Goal: Task Accomplishment & Management: Use online tool/utility

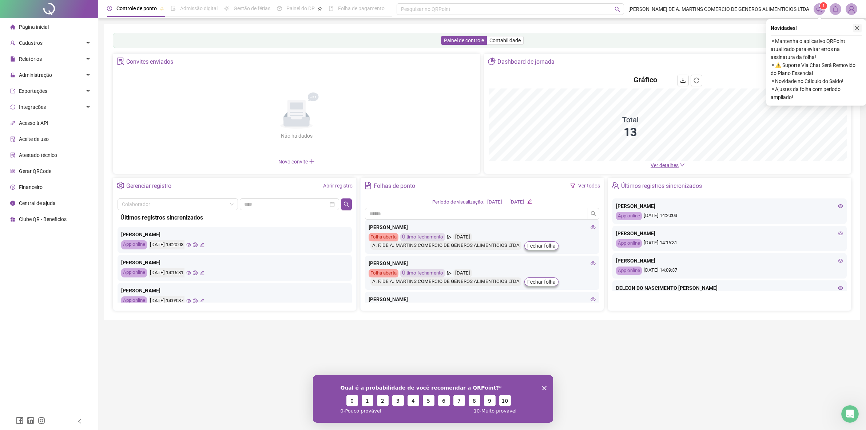
click at [857, 27] on icon "close" at bounding box center [857, 27] width 5 height 5
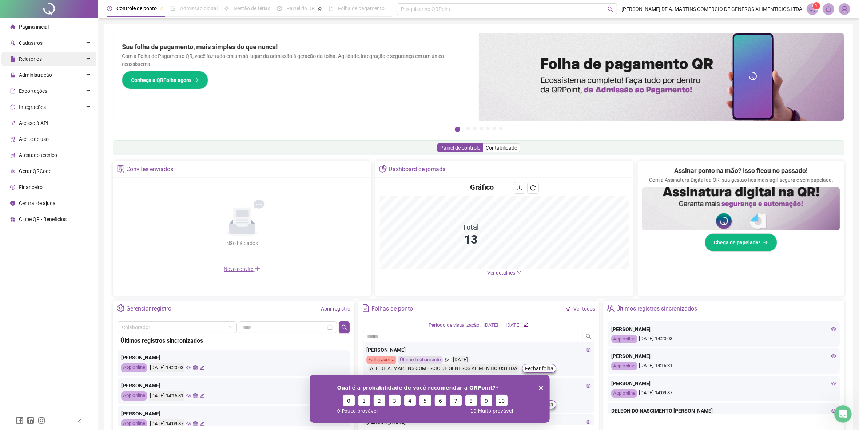
click at [47, 61] on div "Relatórios" at bounding box center [48, 59] width 95 height 15
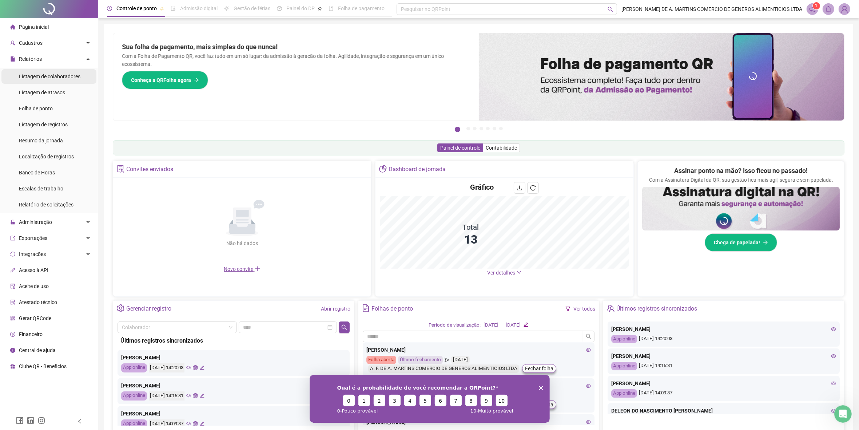
click at [60, 79] on span "Listagem de colaboradores" at bounding box center [49, 76] width 61 height 6
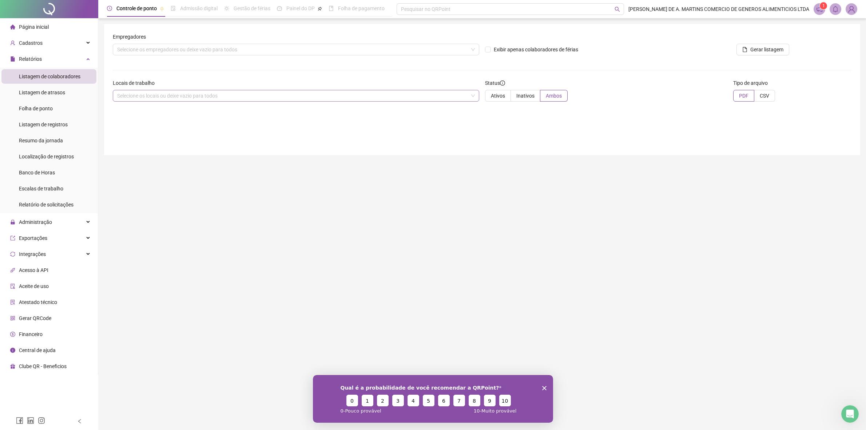
click at [322, 93] on div "Selecione os locais ou deixe vazio para todos" at bounding box center [296, 96] width 366 height 12
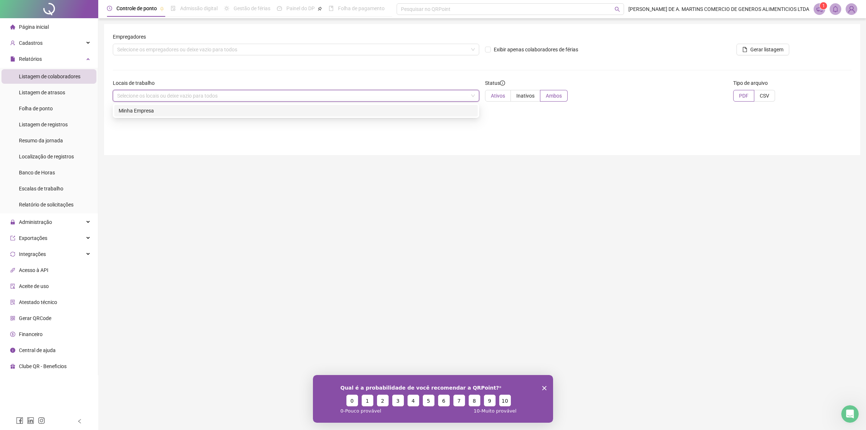
click at [497, 96] on span "Ativos" at bounding box center [498, 96] width 14 height 6
click at [470, 96] on div "Selecione os locais ou deixe vazio para todos" at bounding box center [296, 96] width 366 height 12
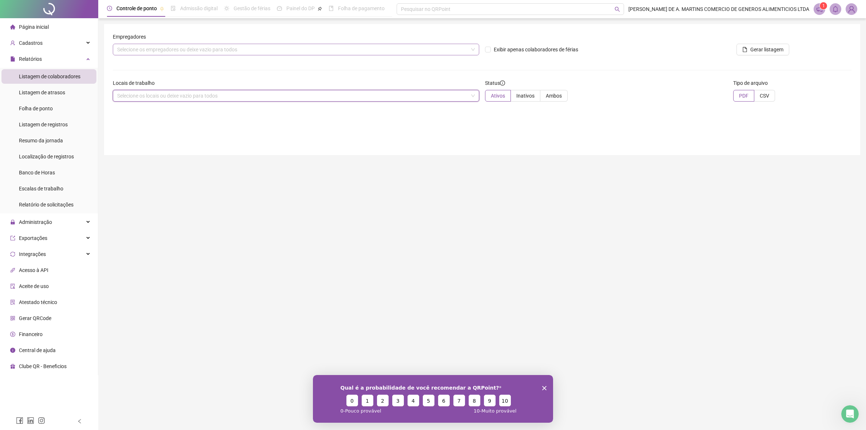
drag, startPoint x: 470, startPoint y: 50, endPoint x: 473, endPoint y: 53, distance: 4.9
click at [472, 53] on div "Selecione os empregadores ou deixe vazio para todos" at bounding box center [296, 50] width 366 height 12
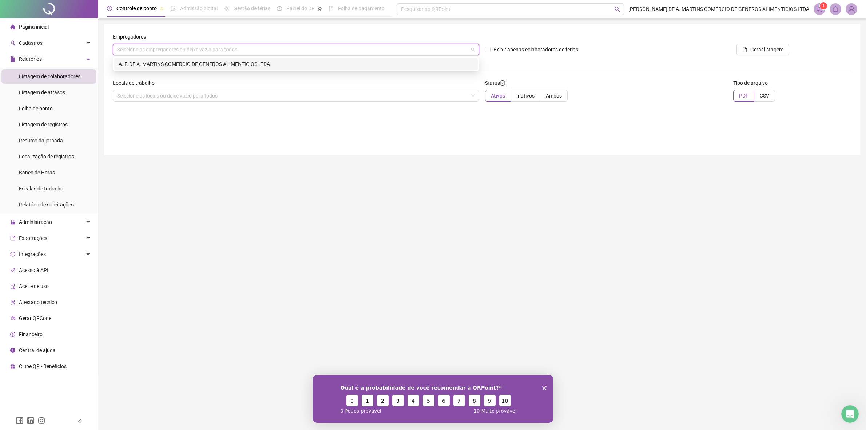
click at [466, 65] on div "A. F. DE A. MARTINS COMERCIO DE GENEROS ALIMENTICIOS LTDA" at bounding box center [296, 64] width 355 height 8
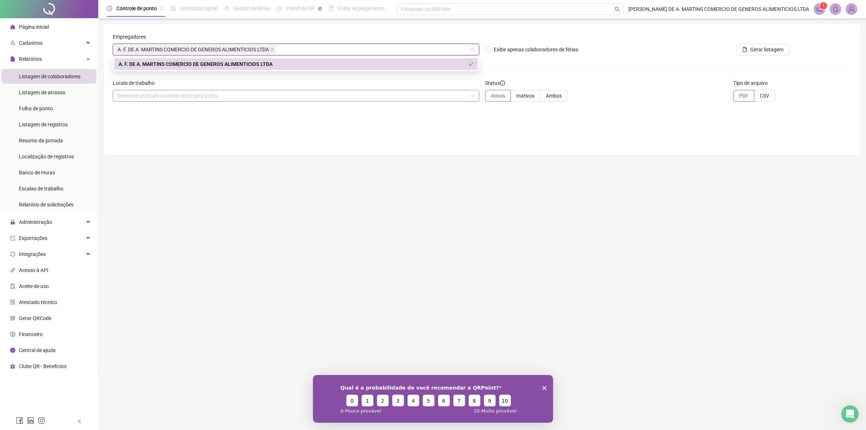
click at [435, 99] on div "Selecione os locais ou deixe vazio para todos" at bounding box center [296, 96] width 366 height 12
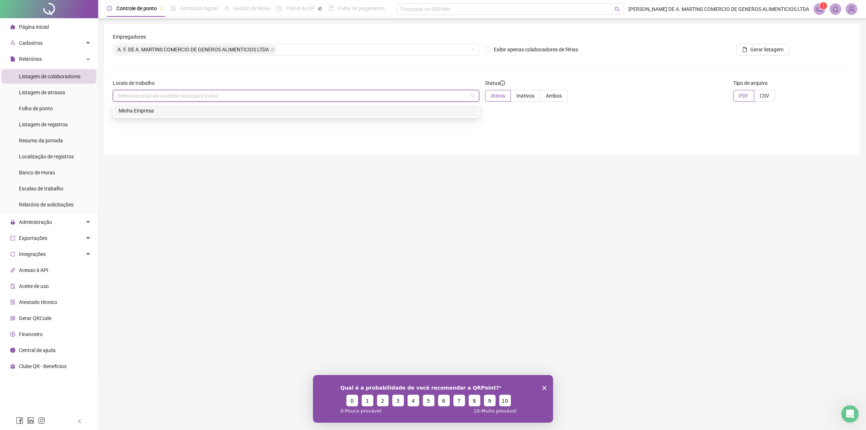
click at [473, 94] on div "Selecione os locais ou deixe vazio para todos" at bounding box center [296, 96] width 366 height 12
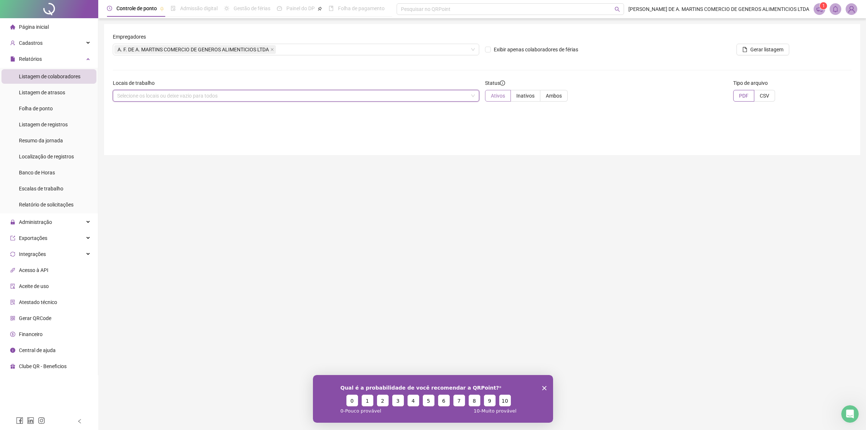
click at [502, 95] on span "Ativos" at bounding box center [498, 96] width 14 height 6
click at [432, 96] on div "Selecione os locais ou deixe vazio para todos" at bounding box center [296, 96] width 366 height 12
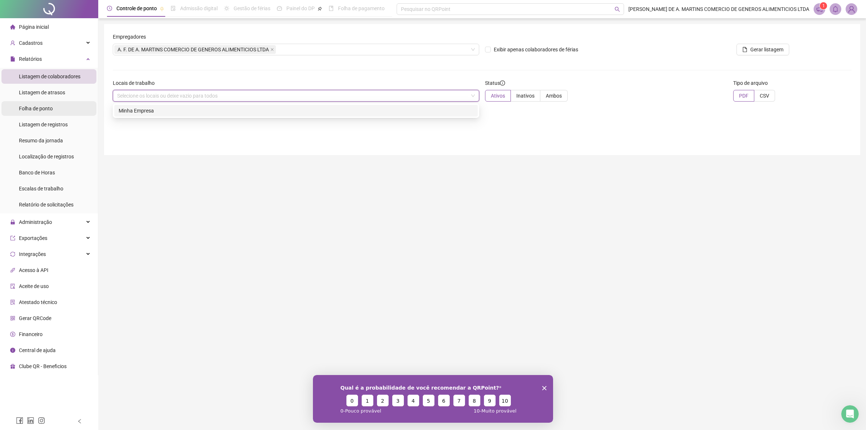
click at [52, 107] on span "Folha de ponto" at bounding box center [36, 109] width 34 height 6
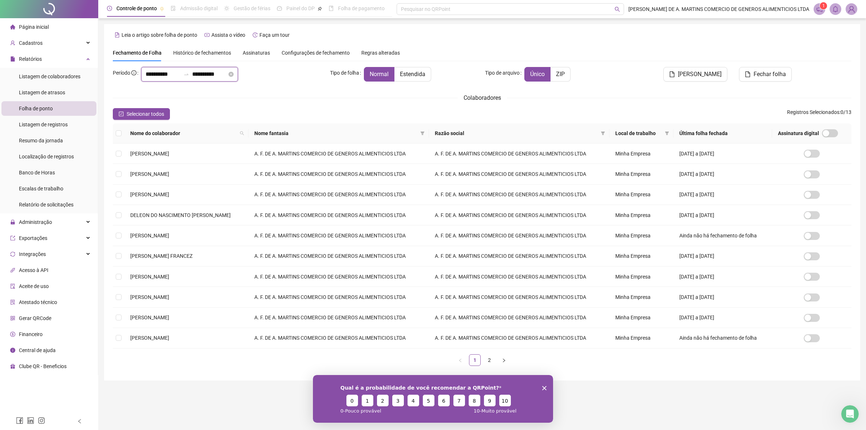
click at [159, 75] on input "**********" at bounding box center [163, 74] width 35 height 9
click at [159, 73] on input "**********" at bounding box center [163, 74] width 35 height 9
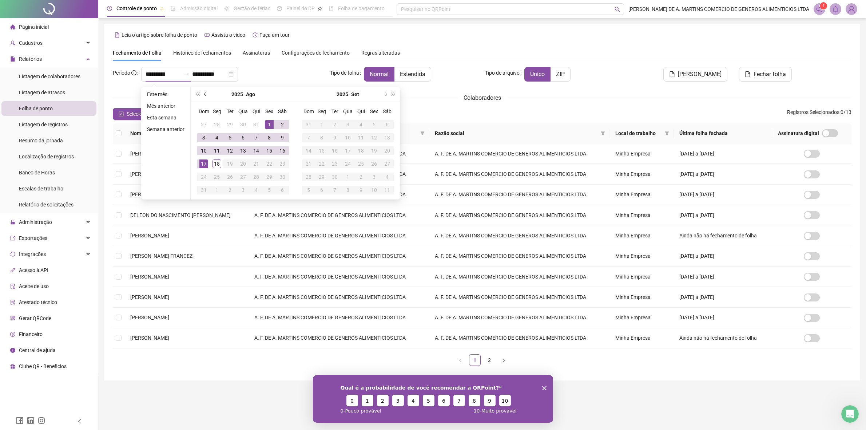
click at [202, 95] on button "prev-year" at bounding box center [206, 94] width 8 height 15
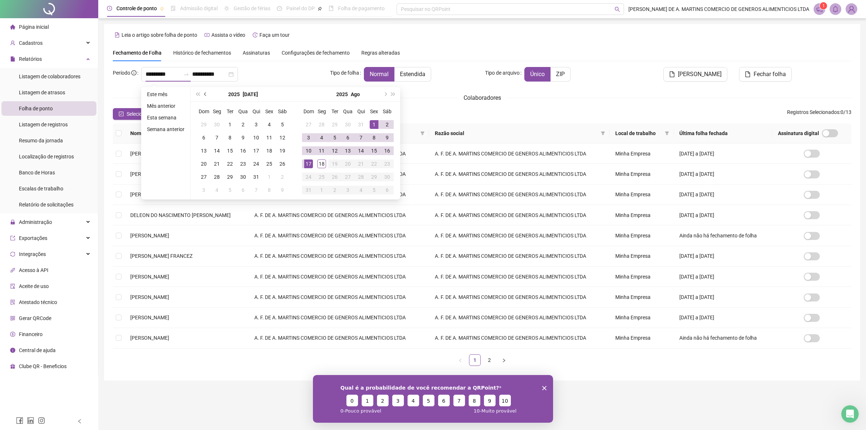
click at [202, 95] on button "prev-year" at bounding box center [206, 94] width 8 height 15
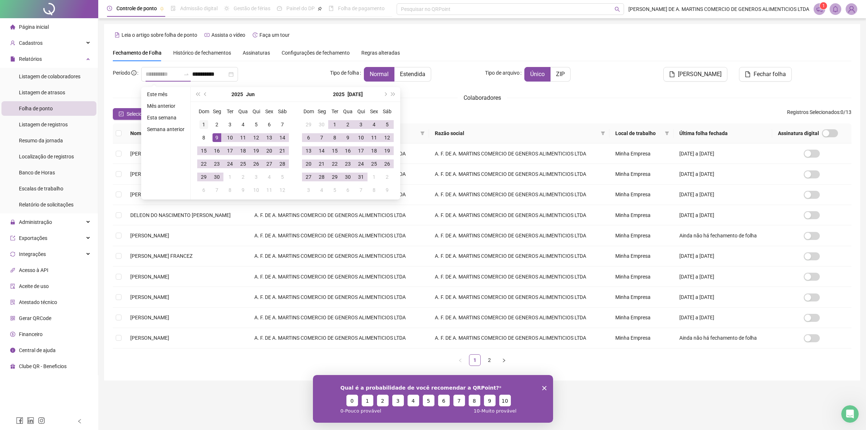
type input "**********"
click at [204, 124] on div "1" at bounding box center [203, 124] width 9 height 9
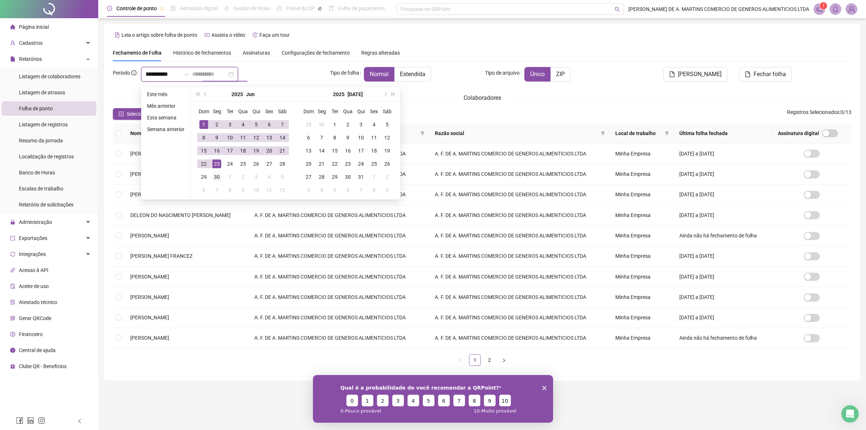
type input "**********"
click at [215, 176] on div "30" at bounding box center [216, 176] width 9 height 9
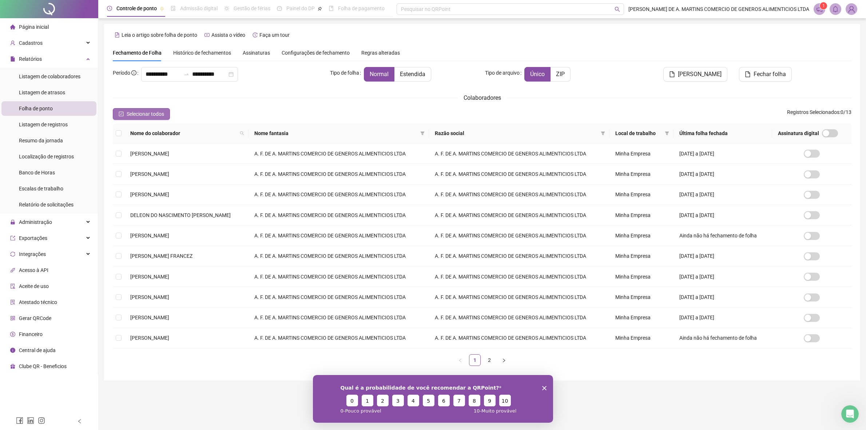
click at [142, 114] on span "Selecionar todos" at bounding box center [145, 114] width 37 height 8
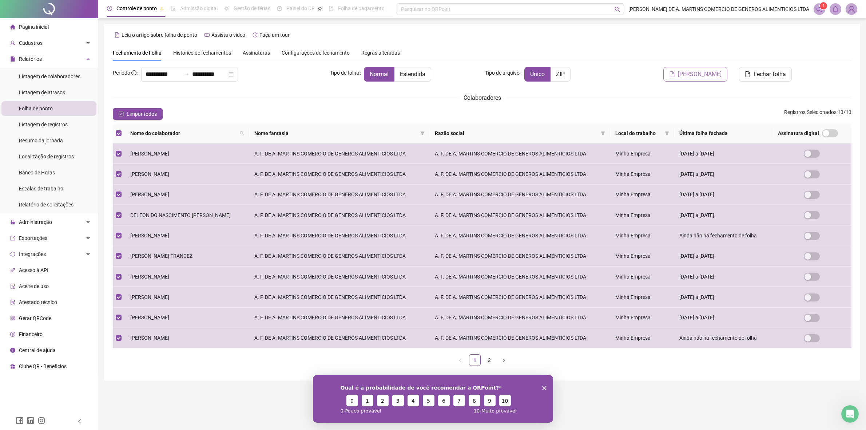
click at [702, 73] on span "[PERSON_NAME]" at bounding box center [700, 74] width 44 height 9
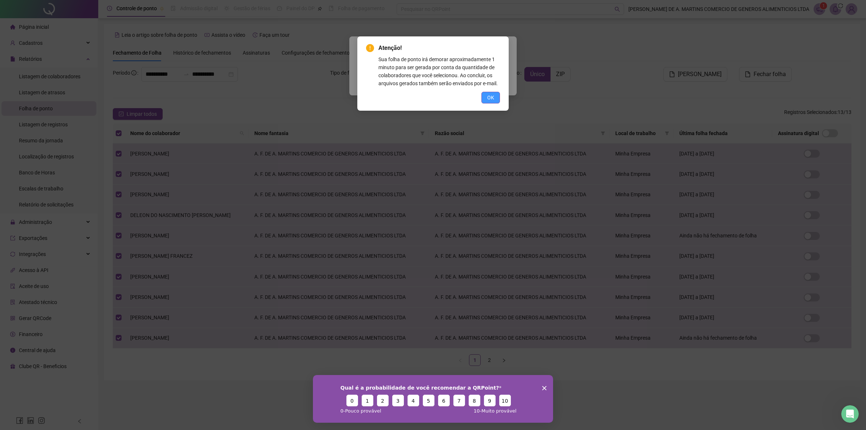
click at [491, 95] on span "OK" at bounding box center [490, 97] width 7 height 8
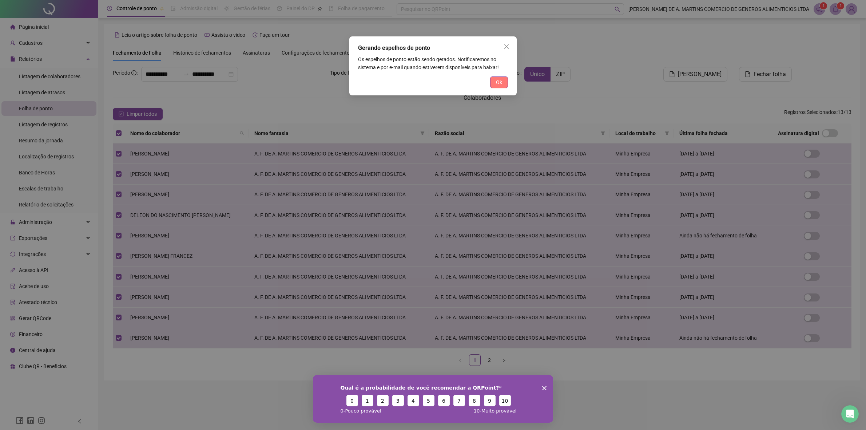
click at [502, 84] on button "Ok" at bounding box center [499, 82] width 18 height 12
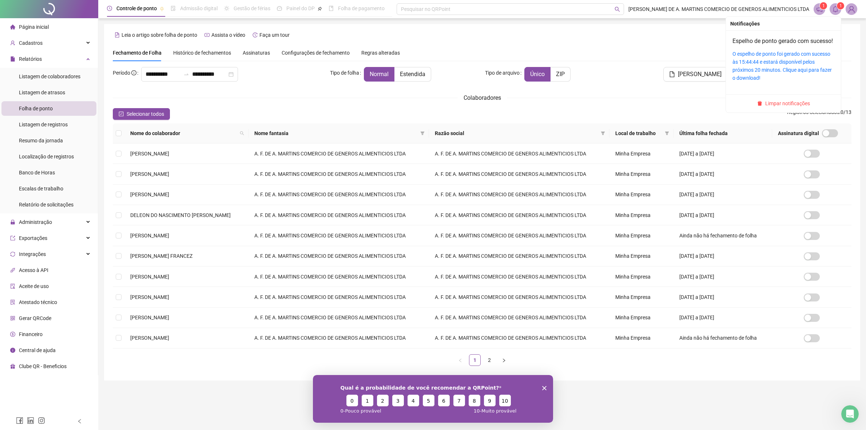
click at [834, 9] on icon "bell" at bounding box center [835, 9] width 7 height 7
click at [790, 73] on link "O espelho de ponto foi gerado com sucesso às 15:44:44 e estará disponível pelos…" at bounding box center [781, 66] width 99 height 30
